Goal: Task Accomplishment & Management: Manage account settings

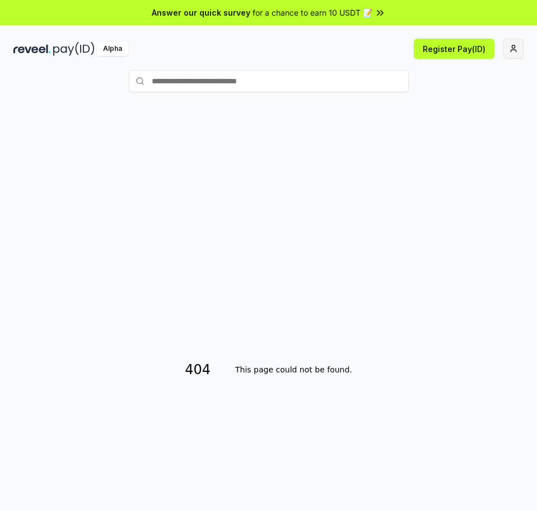
click at [517, 54] on html "Answer our quick survey for a chance to earn 10 USDT 📝 Alpha Register Pay(ID) 4…" at bounding box center [268, 255] width 537 height 510
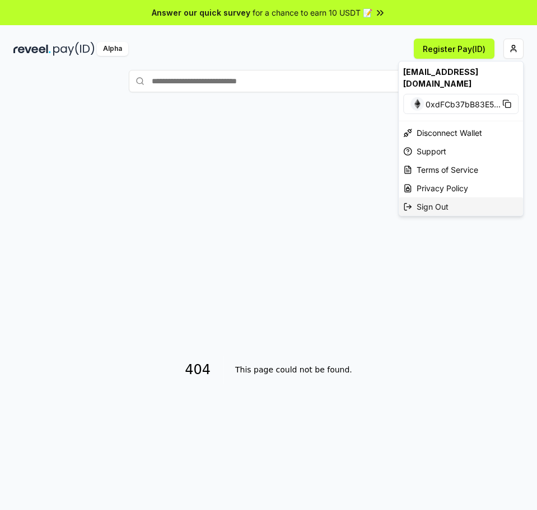
click at [425, 198] on div "Sign Out" at bounding box center [461, 207] width 124 height 18
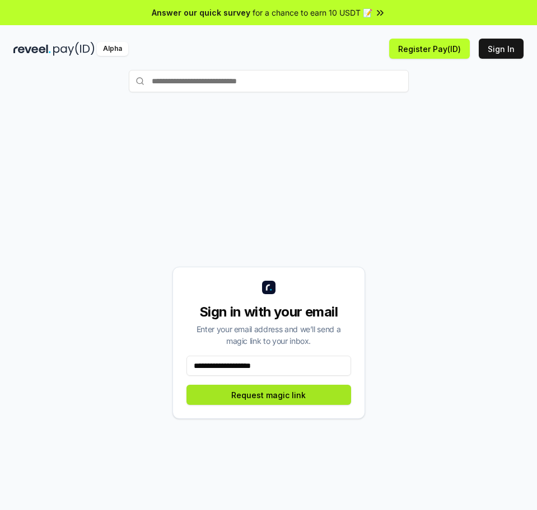
type input "**********"
click at [216, 399] on button "Request magic link" at bounding box center [268, 395] width 165 height 20
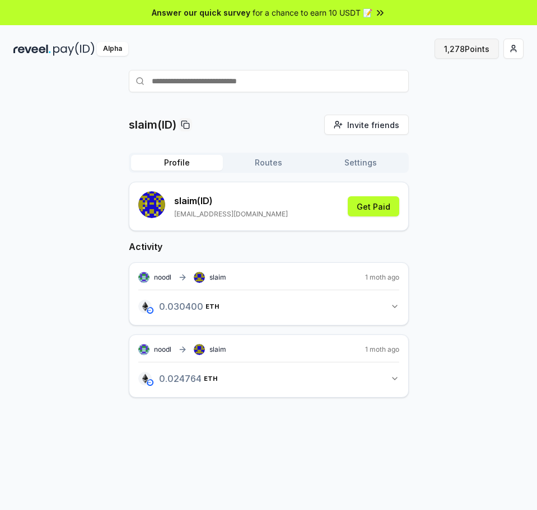
click at [454, 53] on button "1,278 Points" at bounding box center [466, 49] width 64 height 20
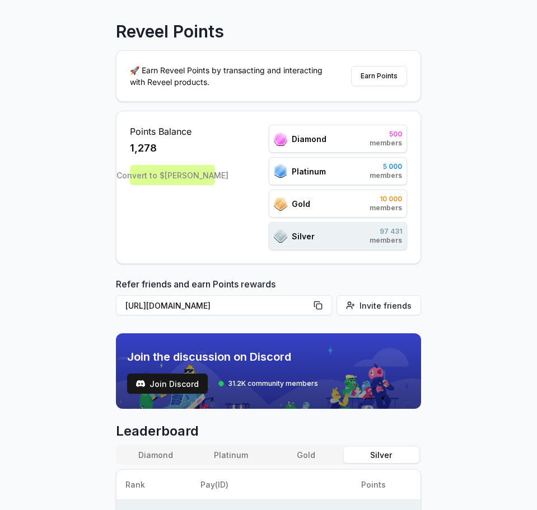
scroll to position [70, 0]
